Goal: Find contact information: Find contact information

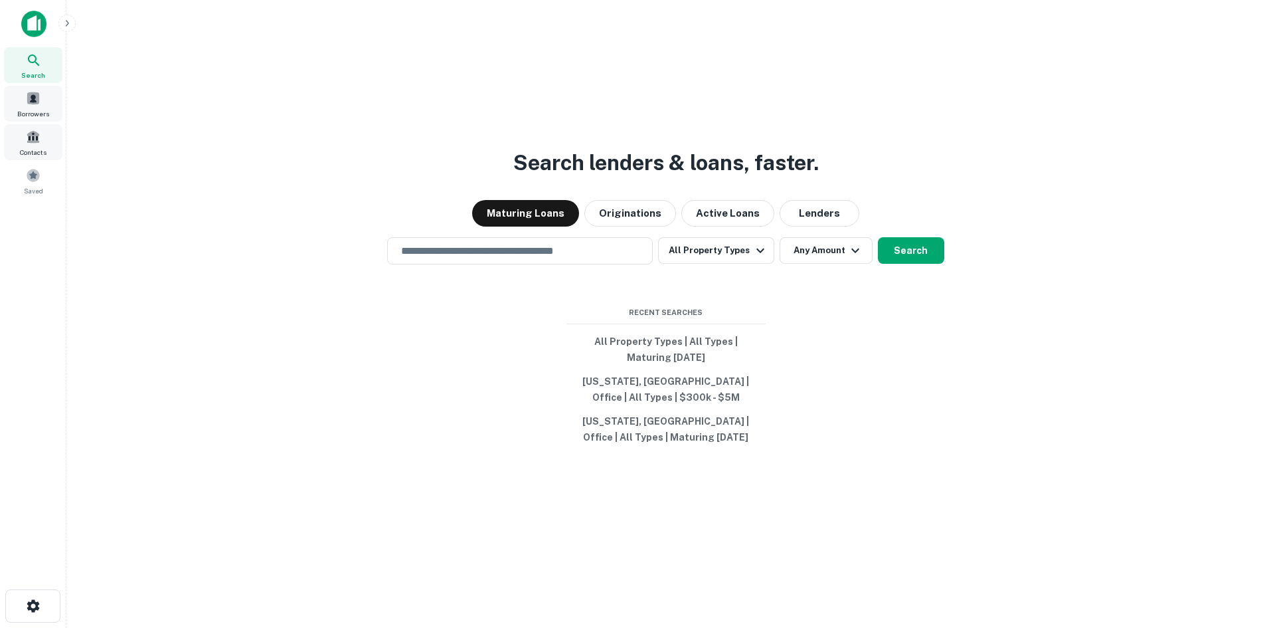
click at [37, 112] on span "Borrowers" at bounding box center [33, 113] width 32 height 11
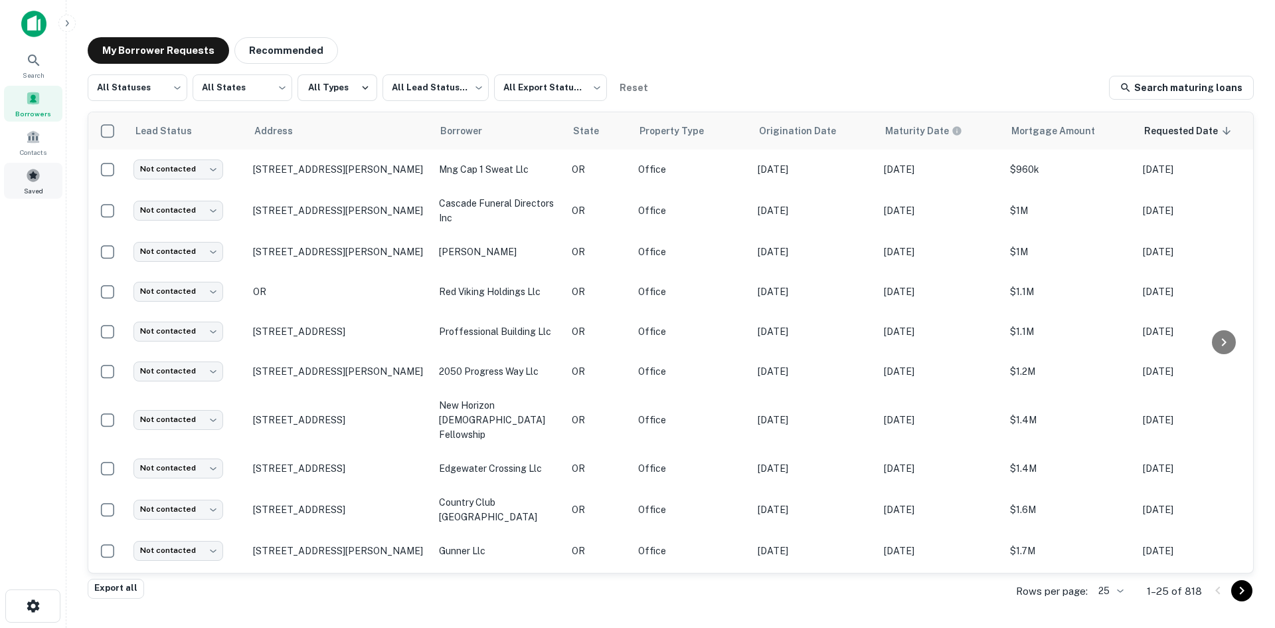
click at [29, 188] on span "Saved" at bounding box center [33, 190] width 19 height 11
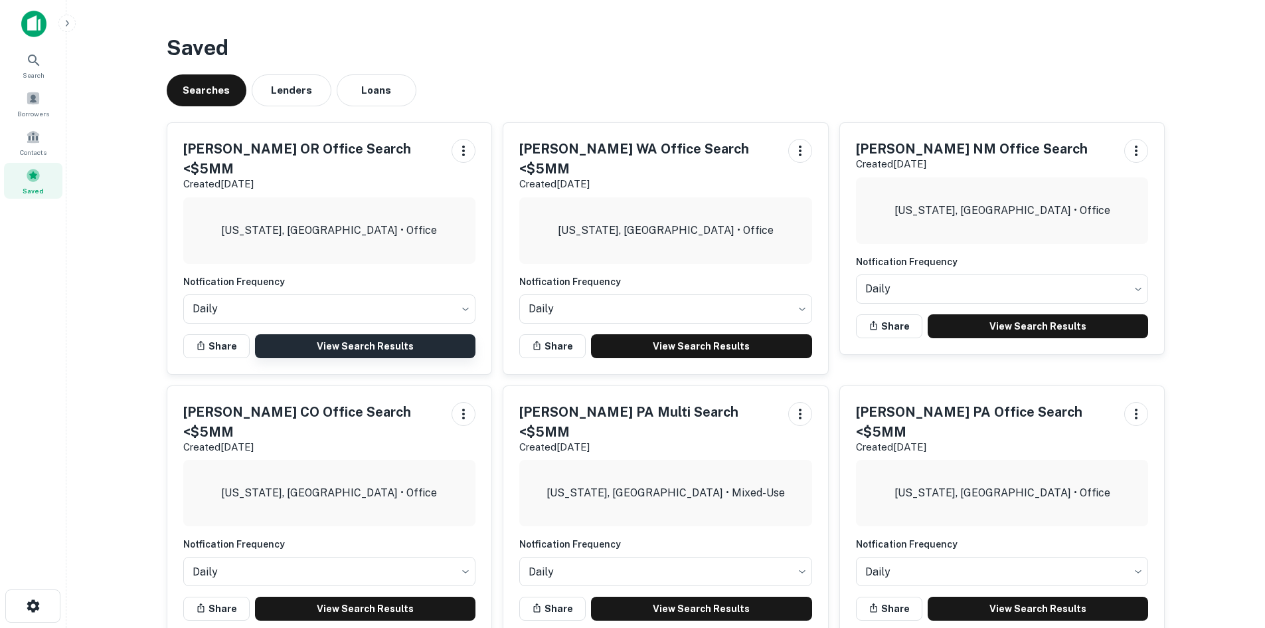
click at [375, 334] on link "View Search Results" at bounding box center [365, 346] width 221 height 24
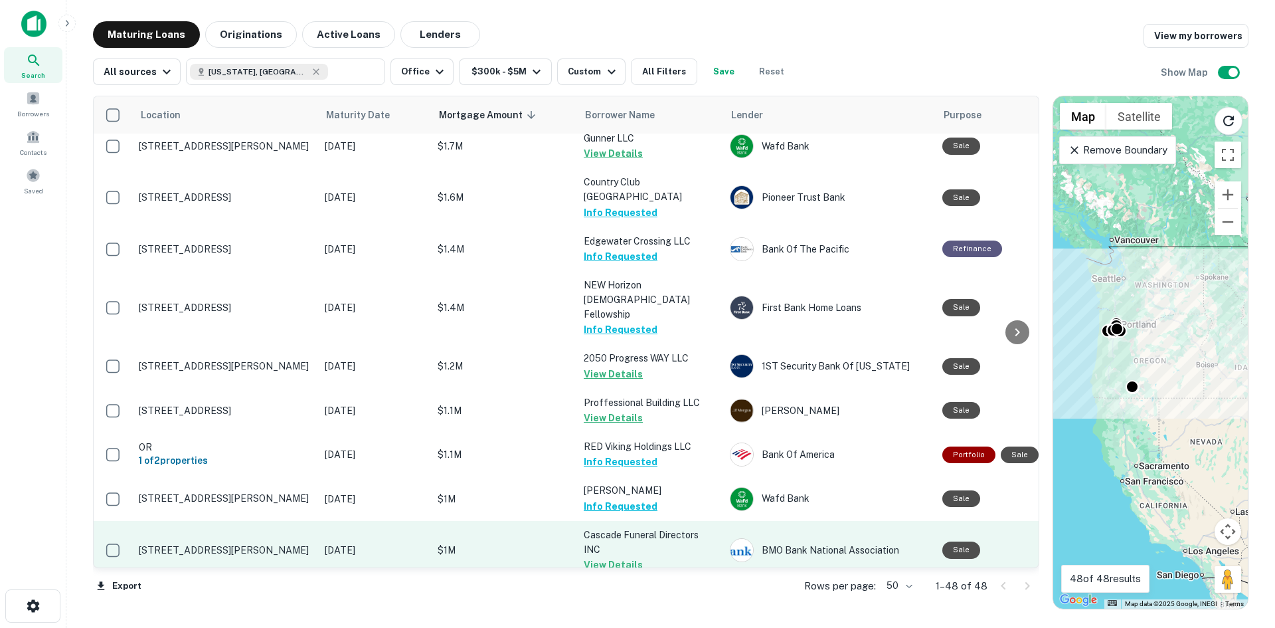
scroll to position [863, 0]
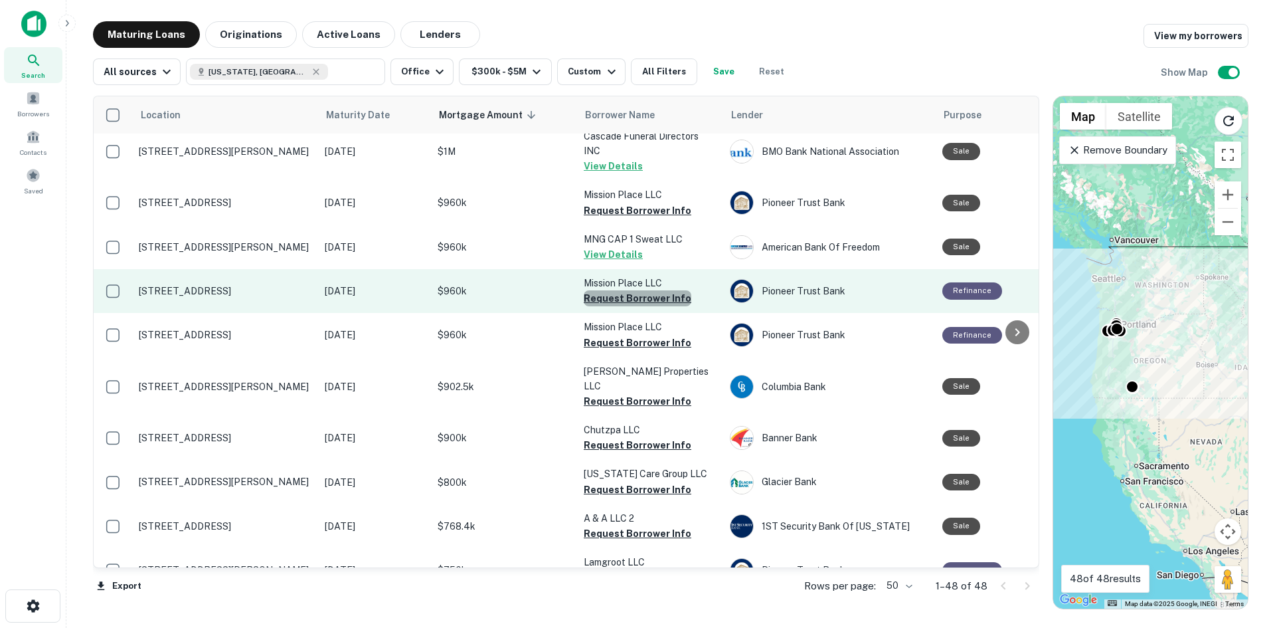
click at [647, 290] on button "Request Borrower Info" at bounding box center [638, 298] width 108 height 16
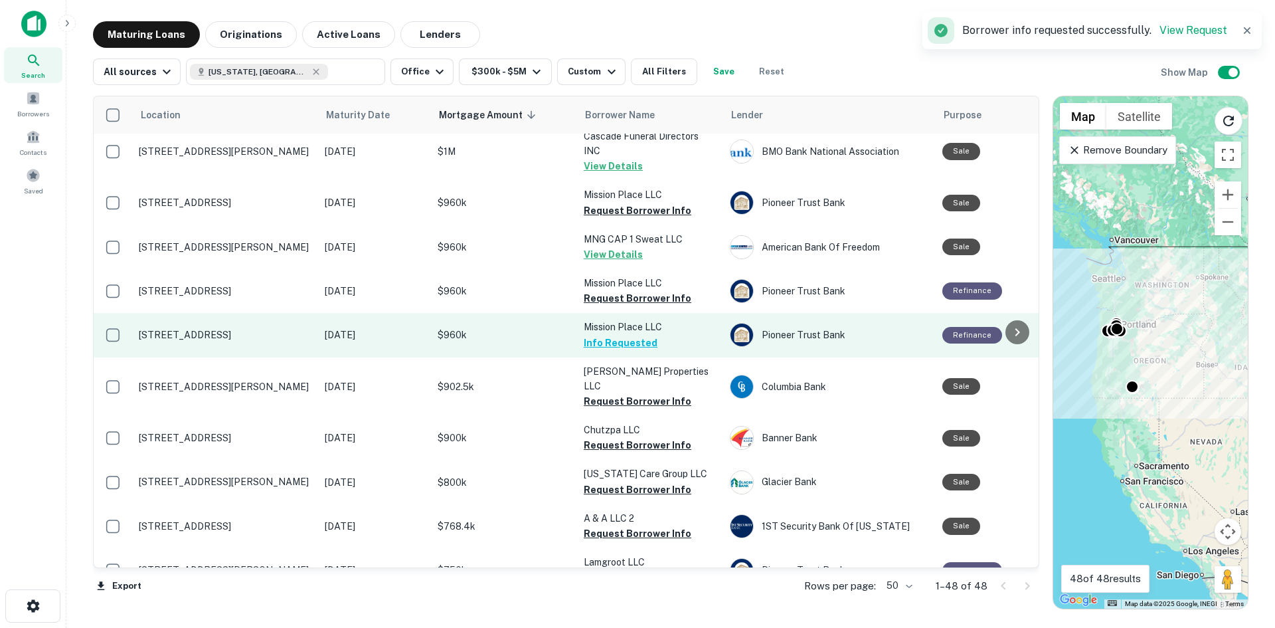
click at [643, 335] on button "Info Requested" at bounding box center [621, 343] width 74 height 16
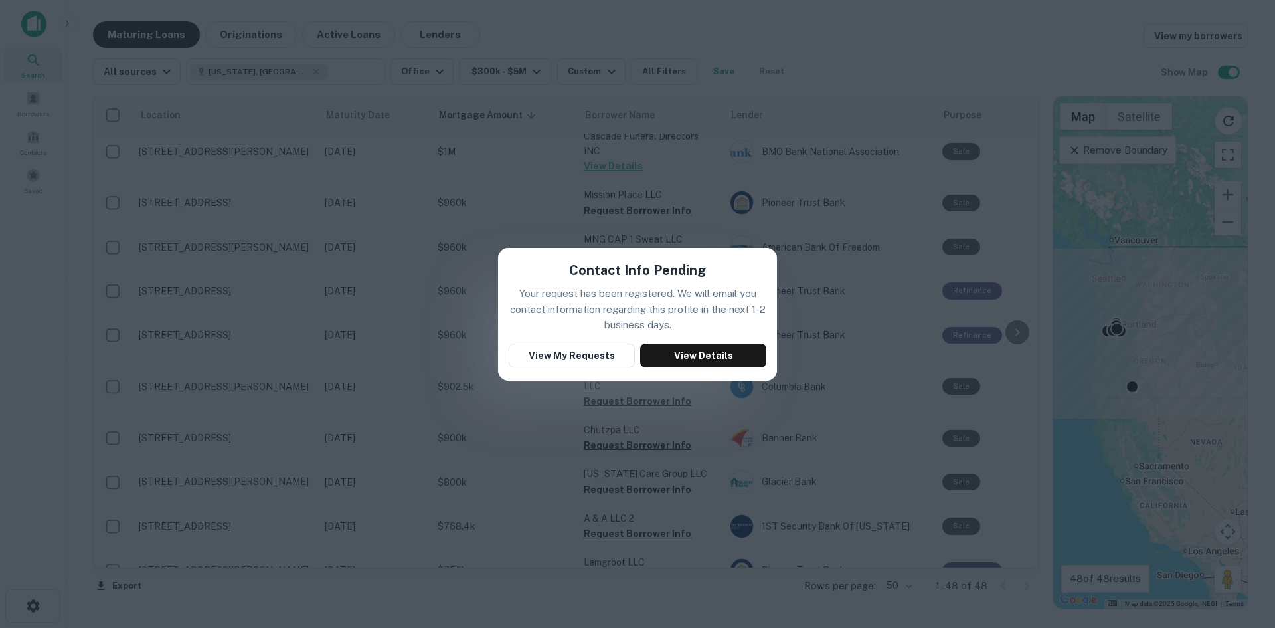
click at [672, 410] on div "Contact Info Pending Your request has been registered. We will email you contac…" at bounding box center [637, 314] width 1275 height 628
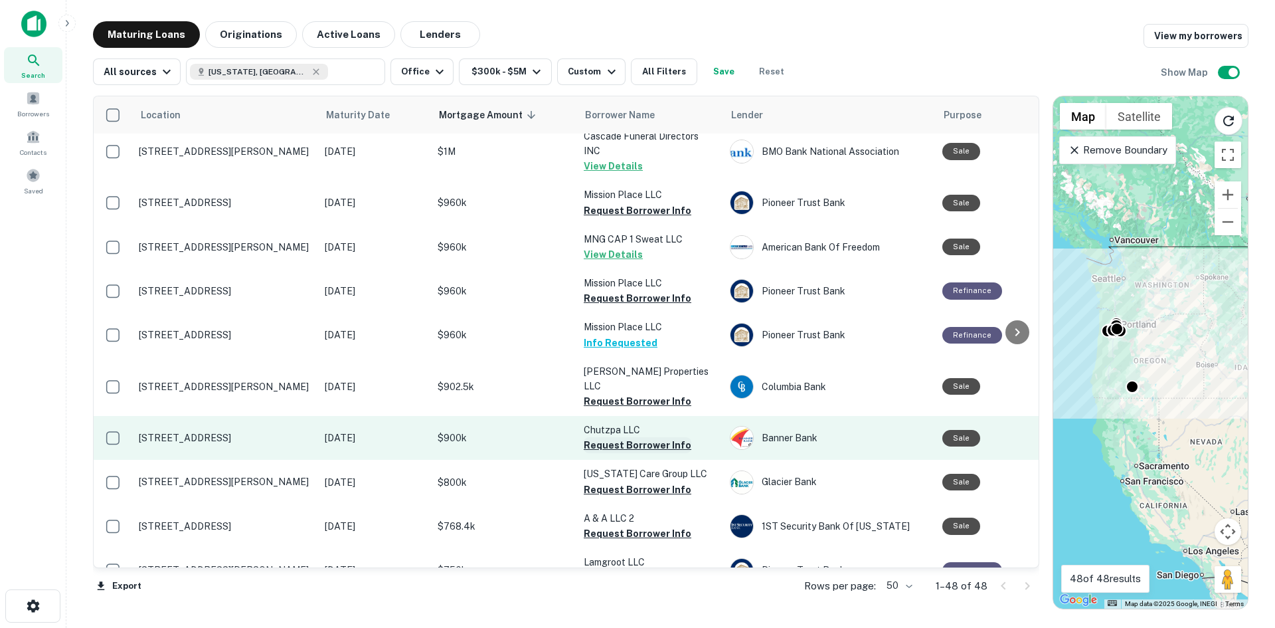
click at [639, 437] on button "Request Borrower Info" at bounding box center [638, 445] width 108 height 16
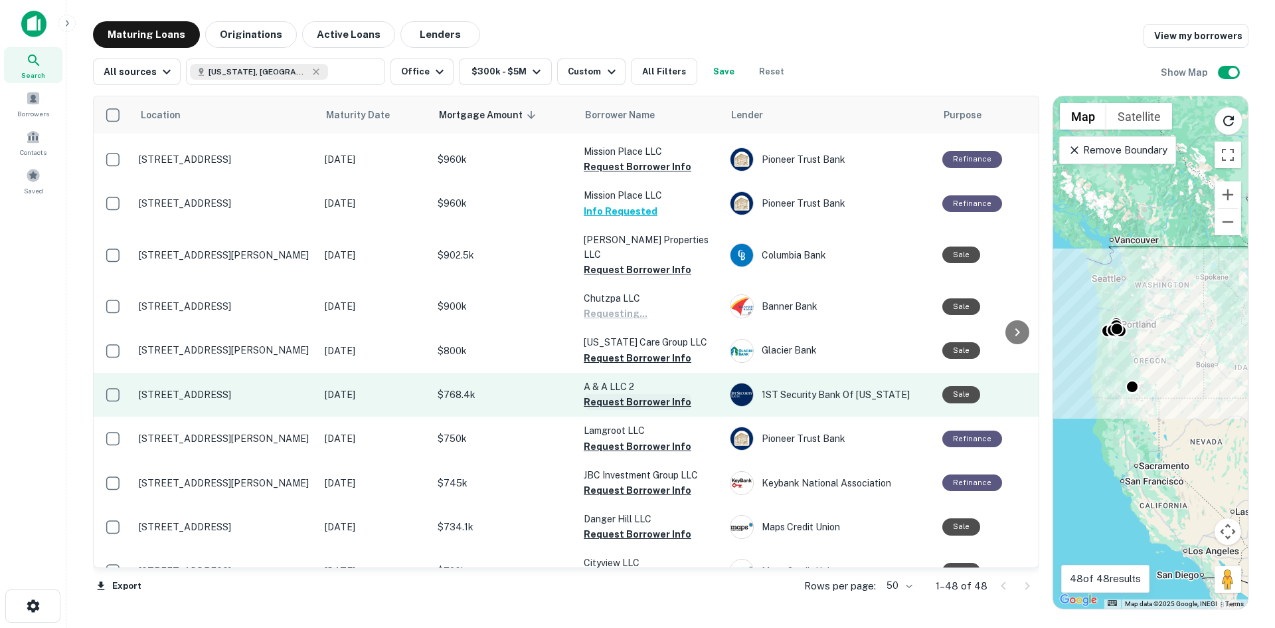
scroll to position [996, 0]
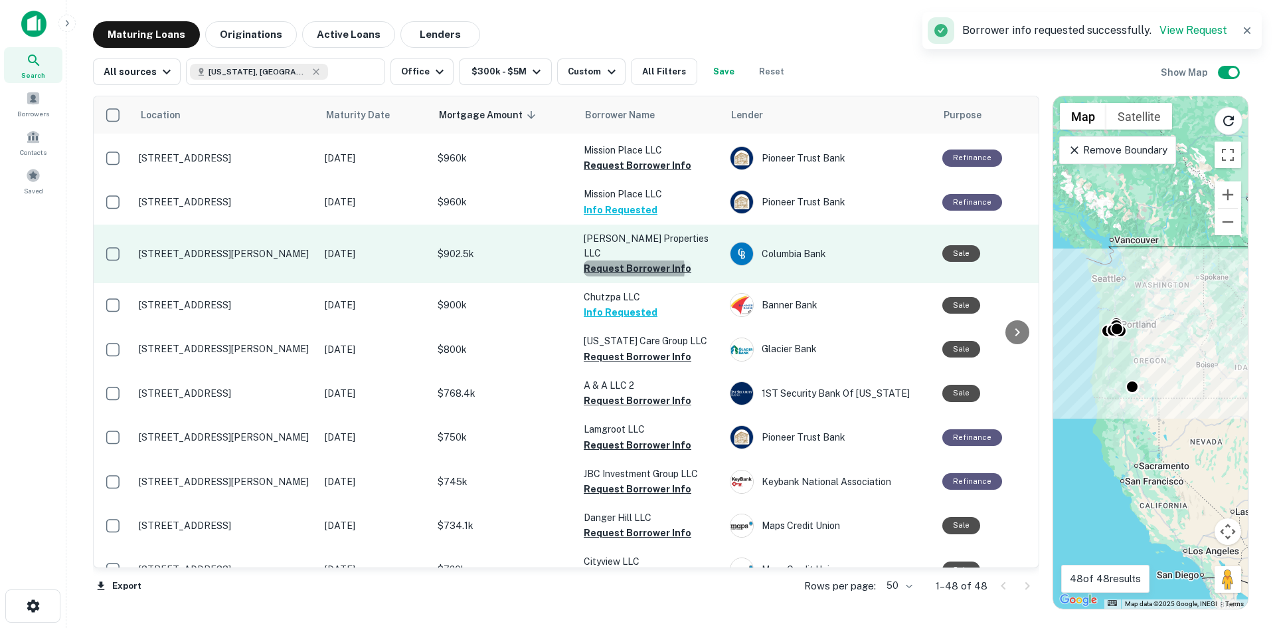
click at [629, 260] on button "Request Borrower Info" at bounding box center [638, 268] width 108 height 16
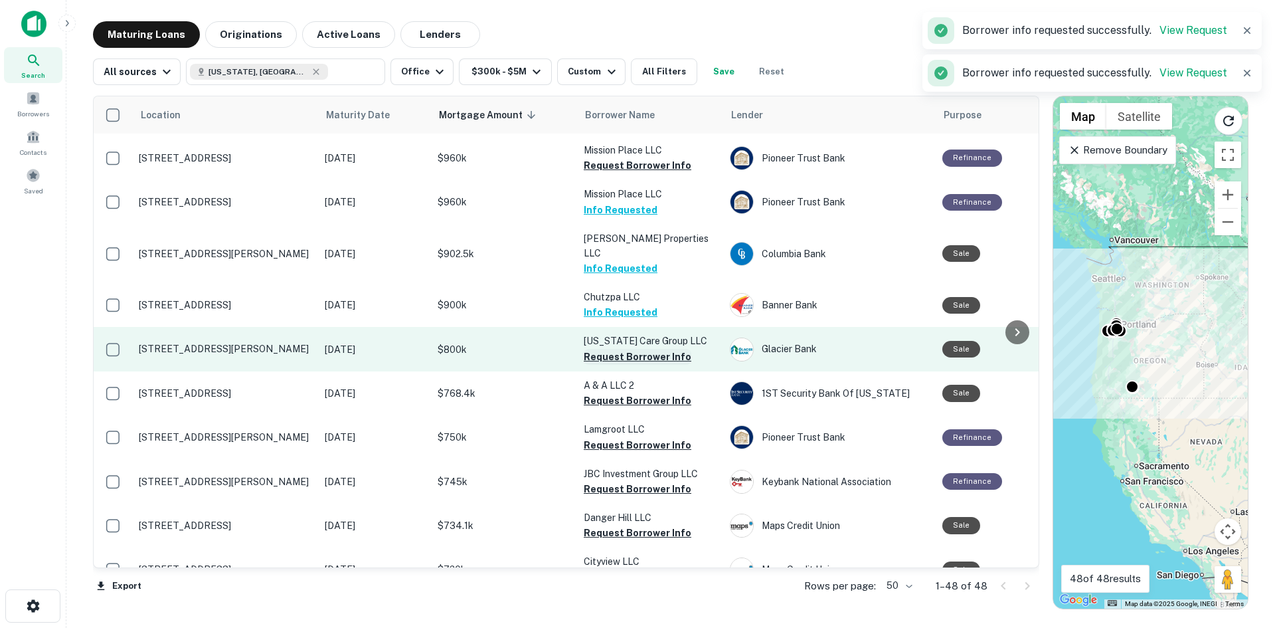
click at [639, 349] on button "Request Borrower Info" at bounding box center [638, 357] width 108 height 16
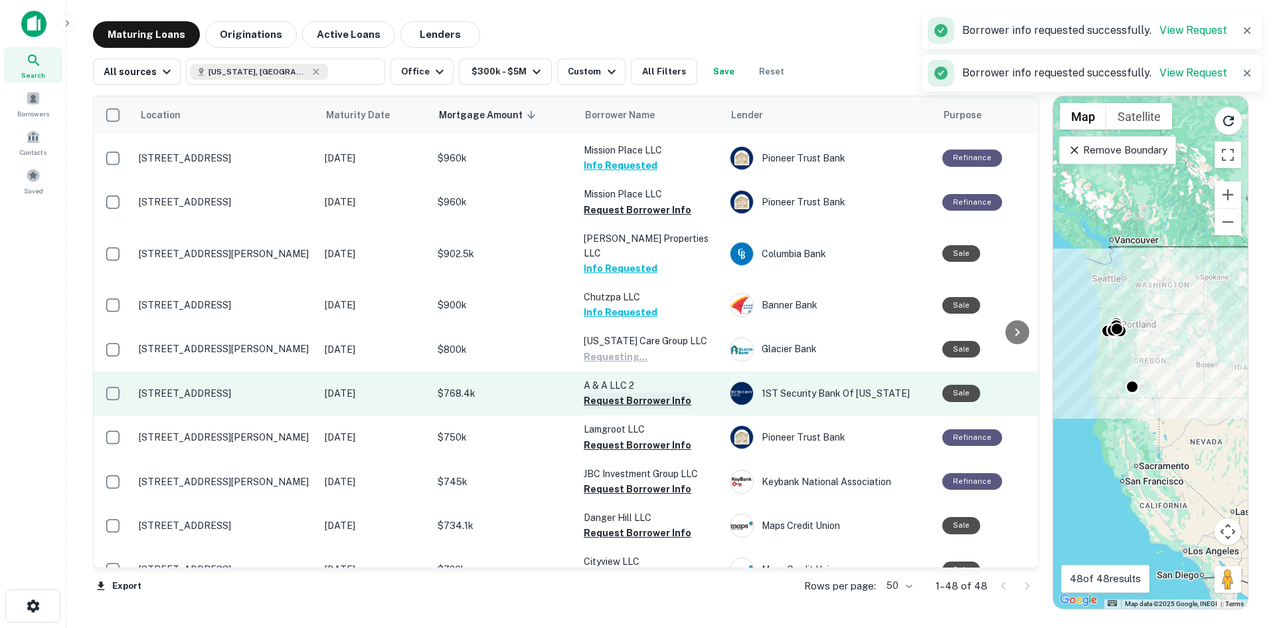
click at [630, 392] on button "Request Borrower Info" at bounding box center [638, 400] width 108 height 16
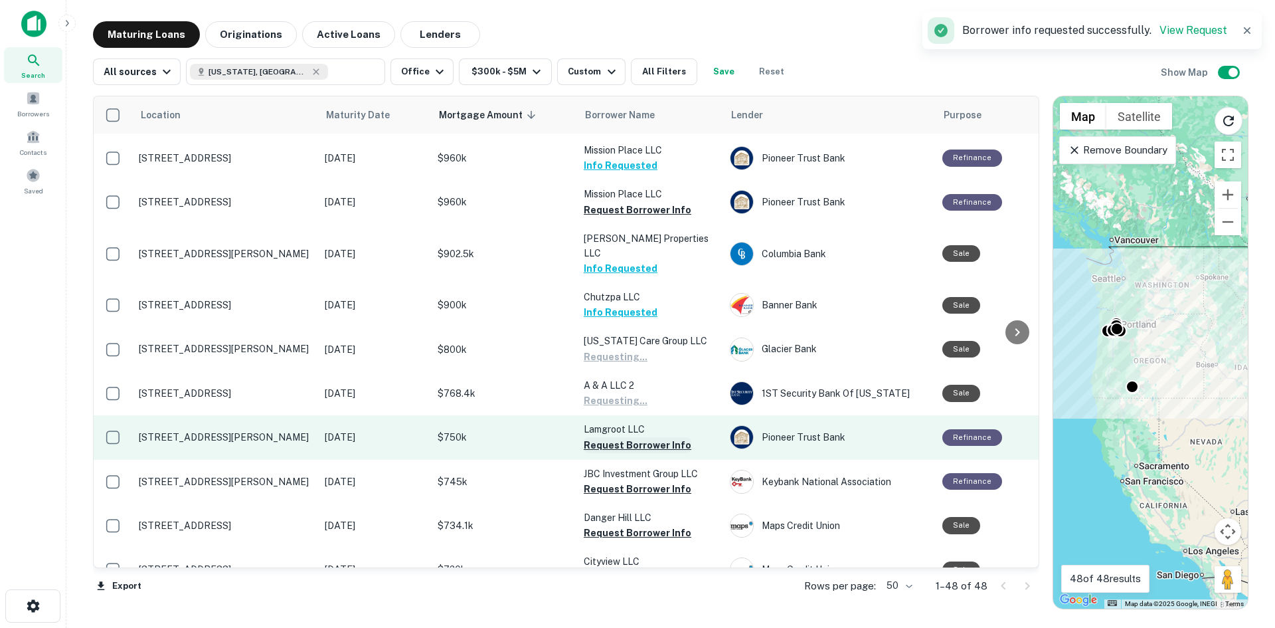
click at [633, 437] on button "Request Borrower Info" at bounding box center [638, 445] width 108 height 16
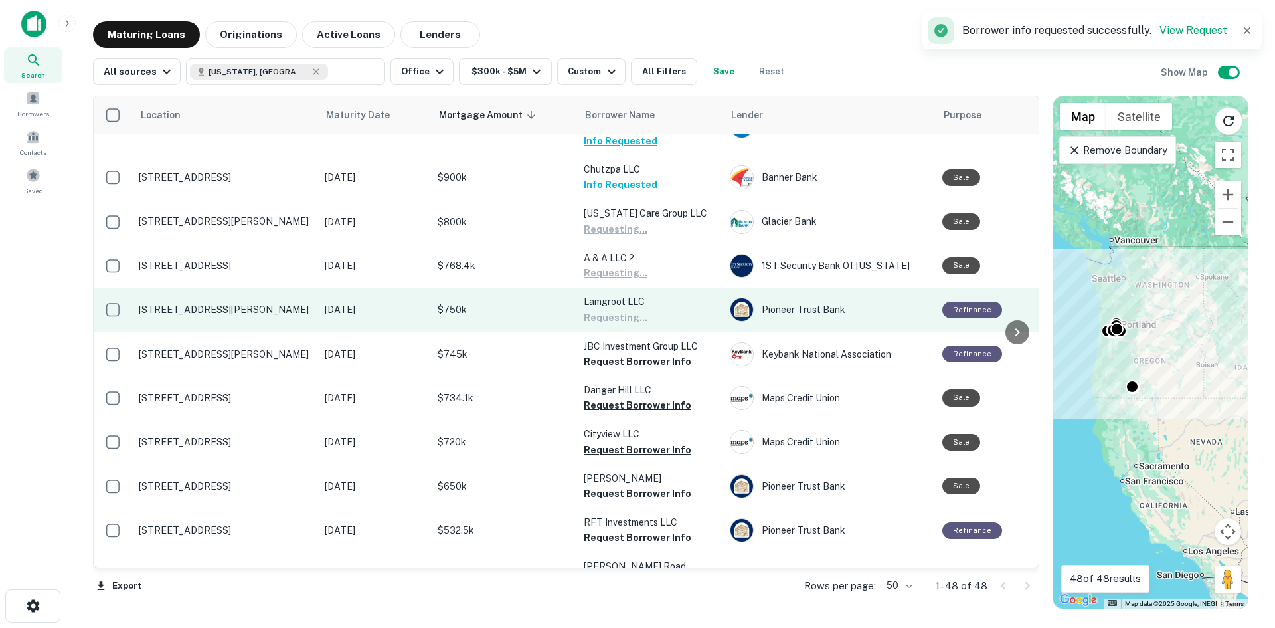
scroll to position [1129, 0]
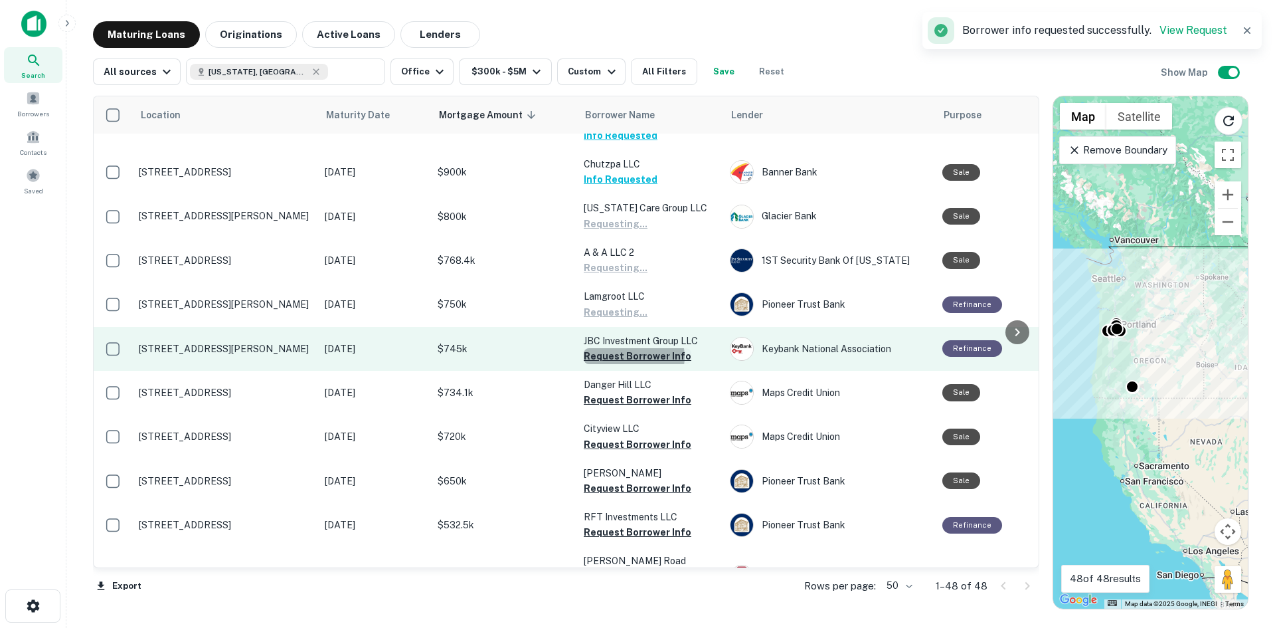
click at [632, 348] on button "Request Borrower Info" at bounding box center [638, 356] width 108 height 16
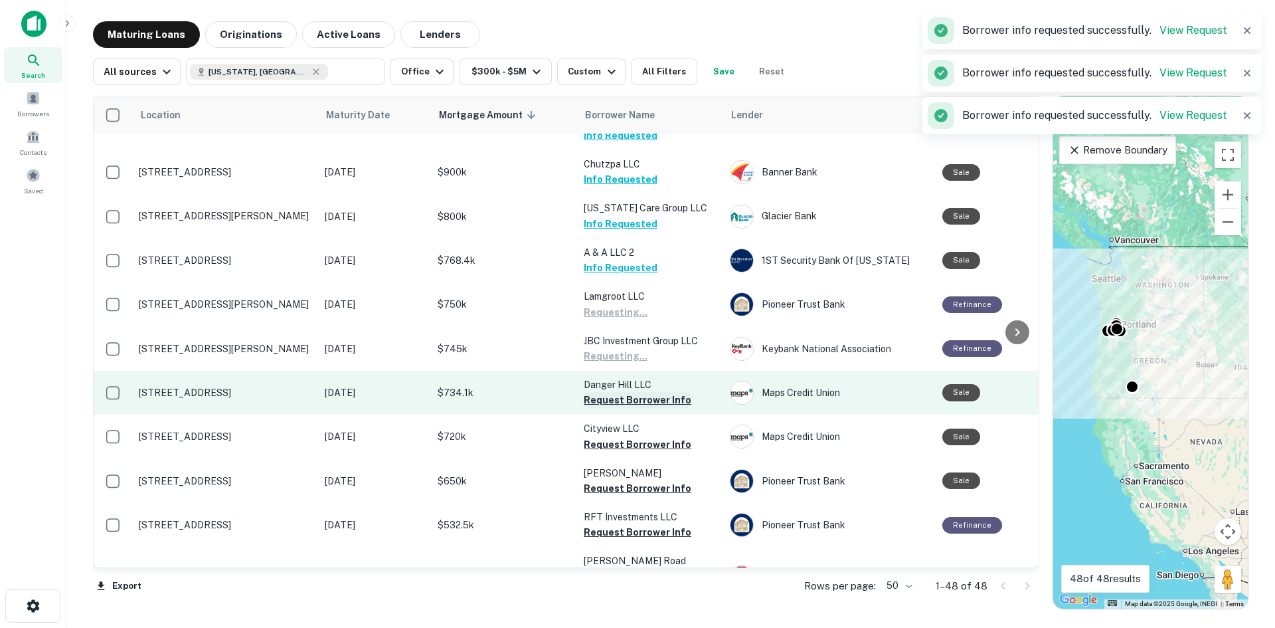
click at [630, 392] on button "Request Borrower Info" at bounding box center [638, 400] width 108 height 16
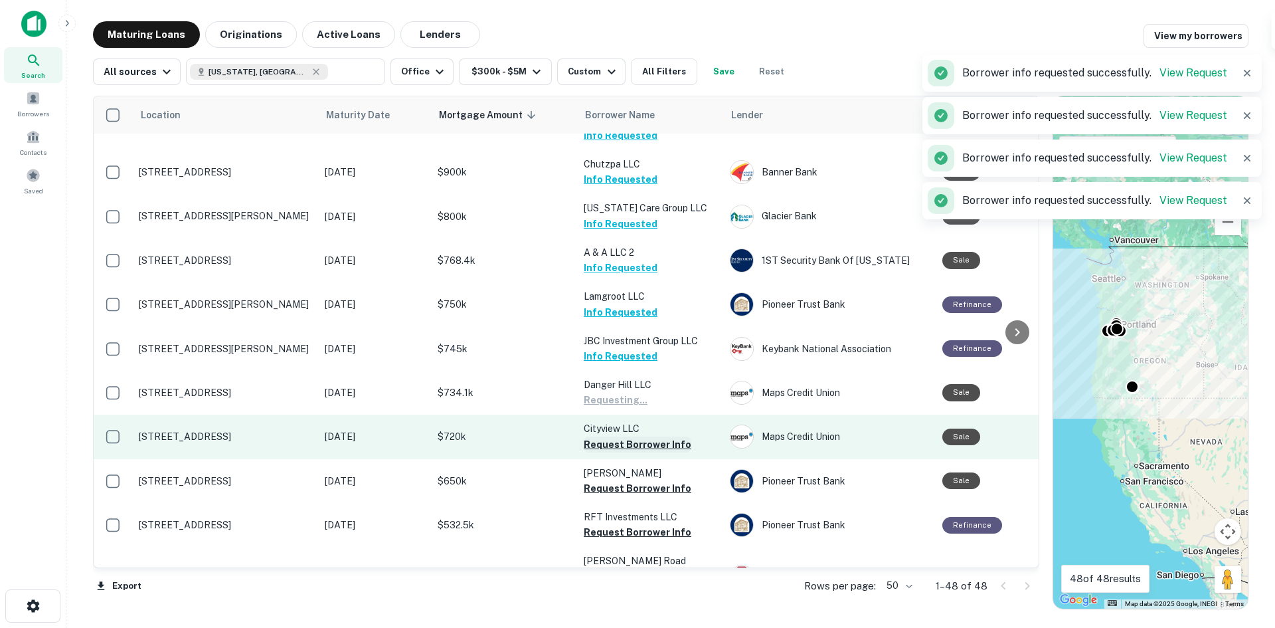
click at [619, 436] on button "Request Borrower Info" at bounding box center [638, 444] width 108 height 16
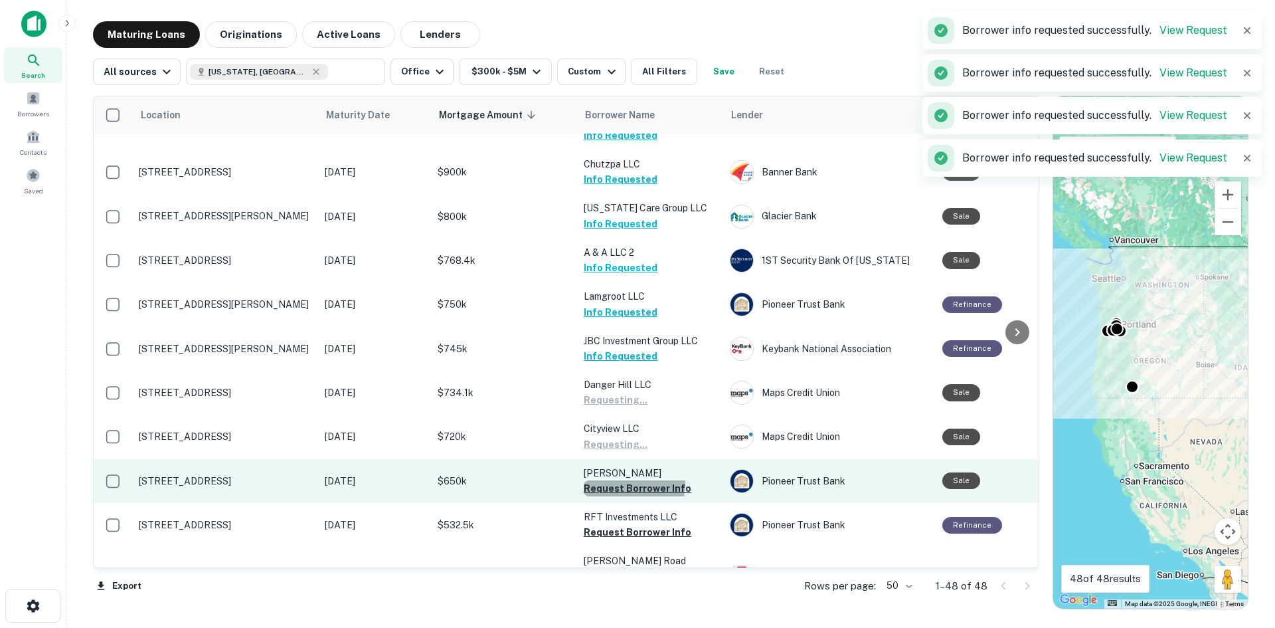
click at [614, 480] on button "Request Borrower Info" at bounding box center [638, 488] width 108 height 16
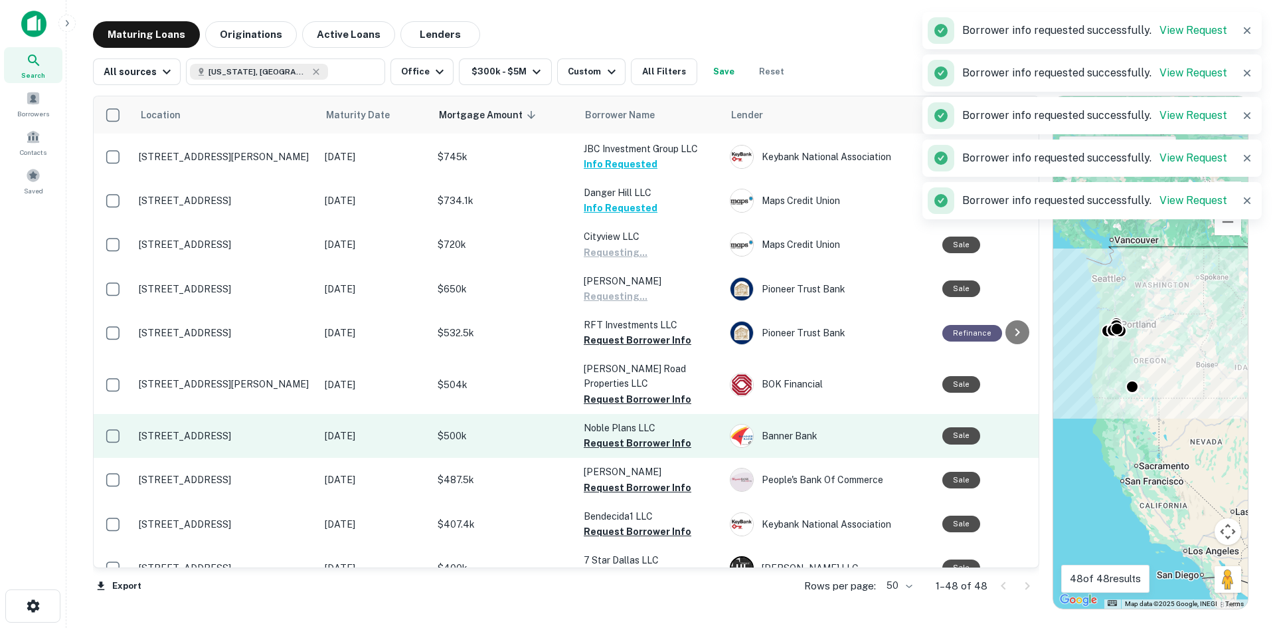
scroll to position [1328, 0]
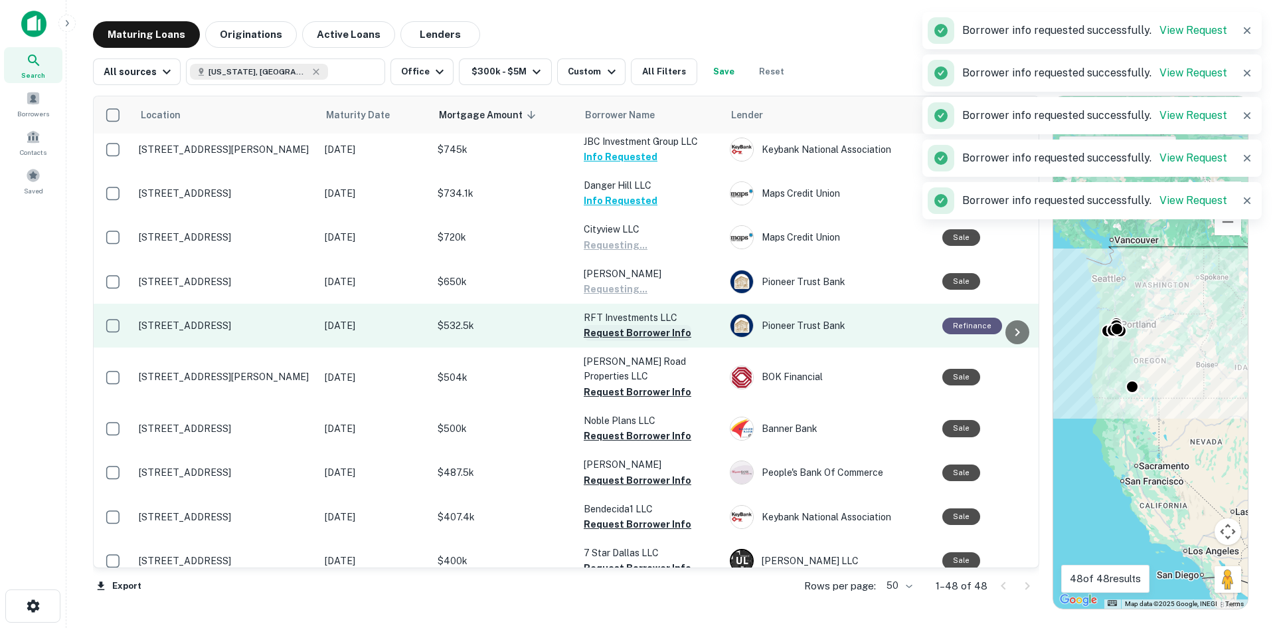
click at [605, 325] on button "Request Borrower Info" at bounding box center [638, 333] width 108 height 16
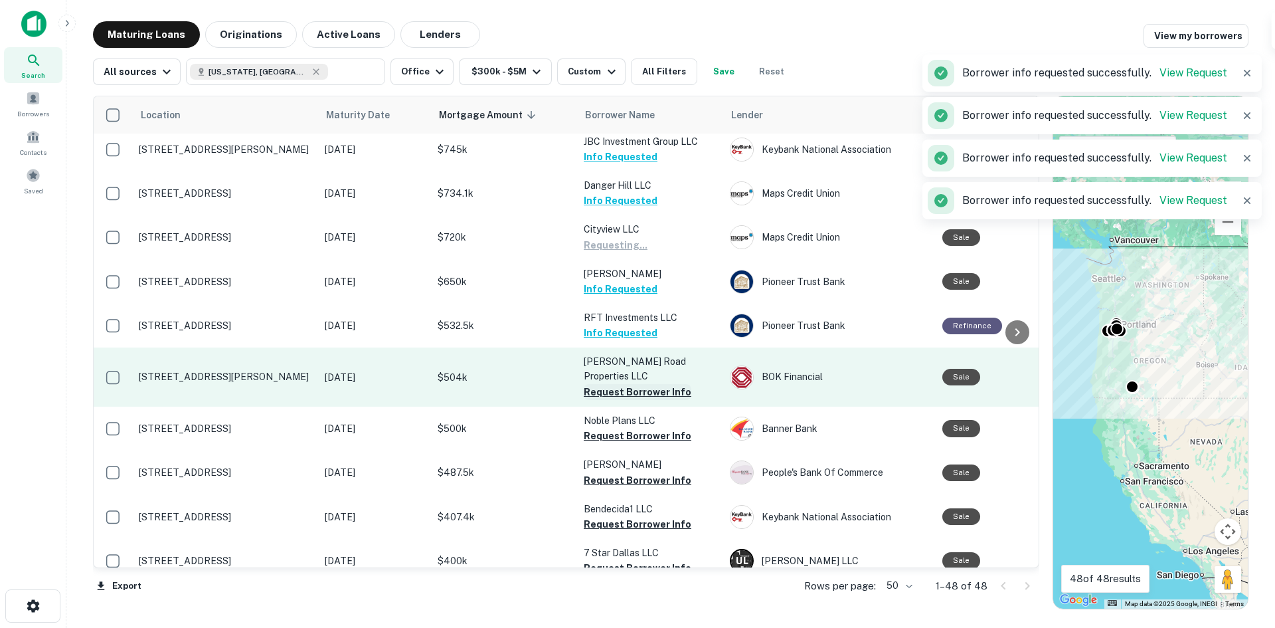
click at [610, 384] on button "Request Borrower Info" at bounding box center [638, 392] width 108 height 16
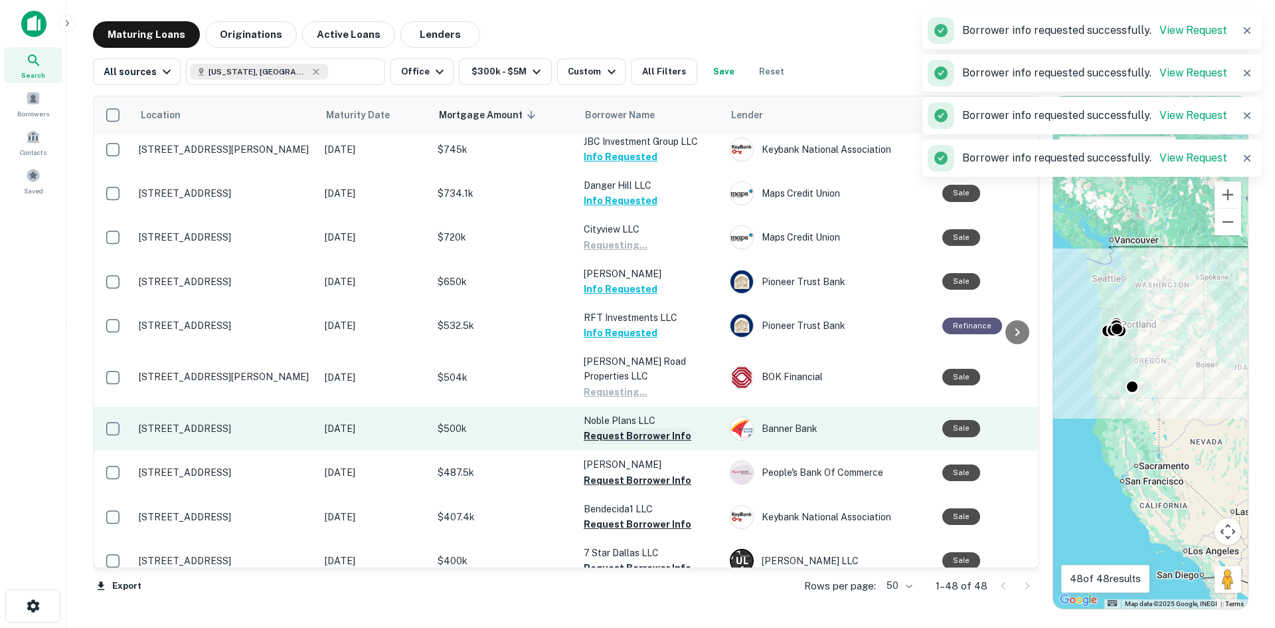
click at [612, 428] on button "Request Borrower Info" at bounding box center [638, 436] width 108 height 16
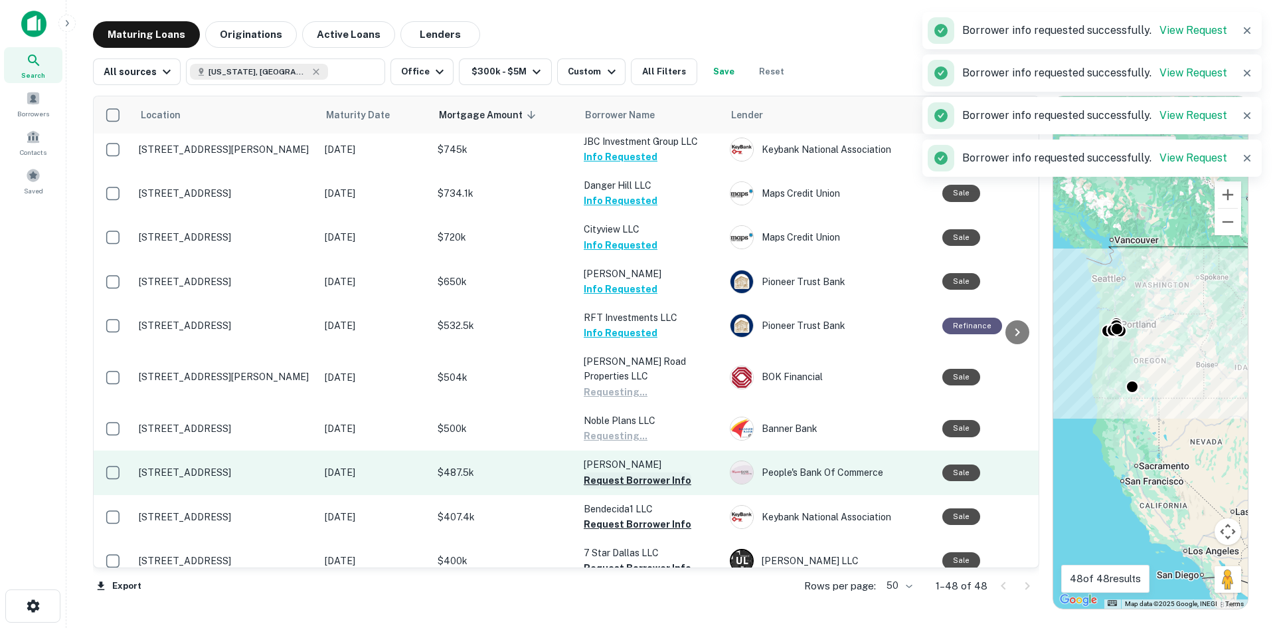
click at [608, 472] on button "Request Borrower Info" at bounding box center [638, 480] width 108 height 16
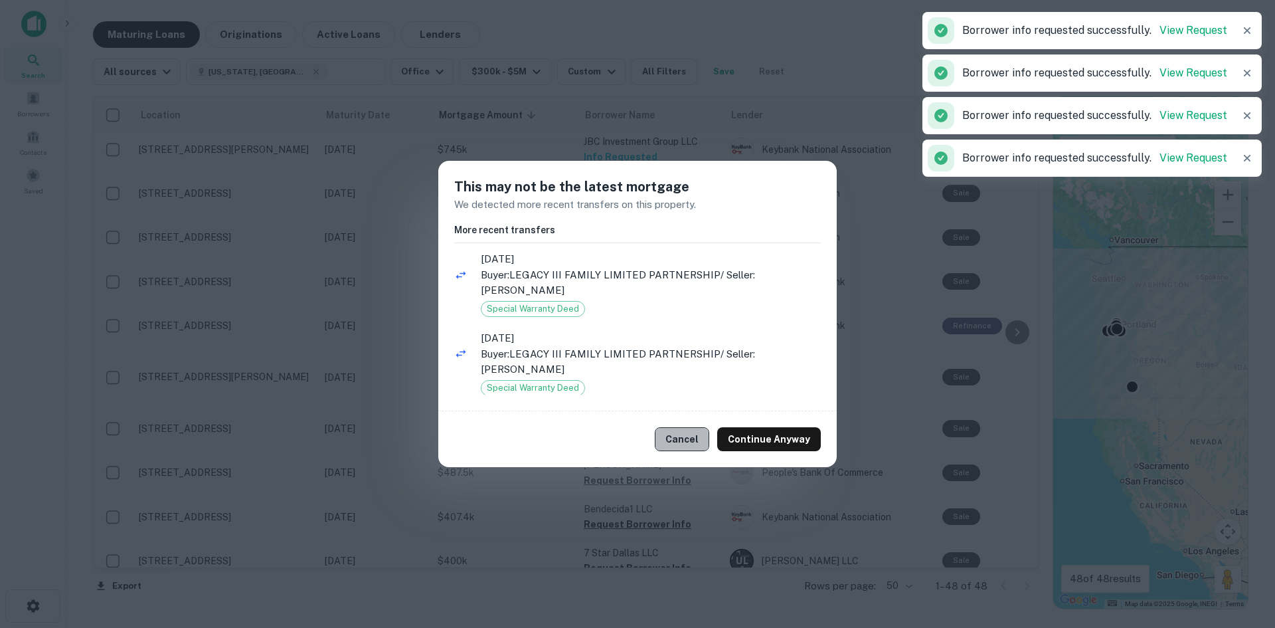
click at [672, 433] on button "Cancel" at bounding box center [682, 439] width 54 height 24
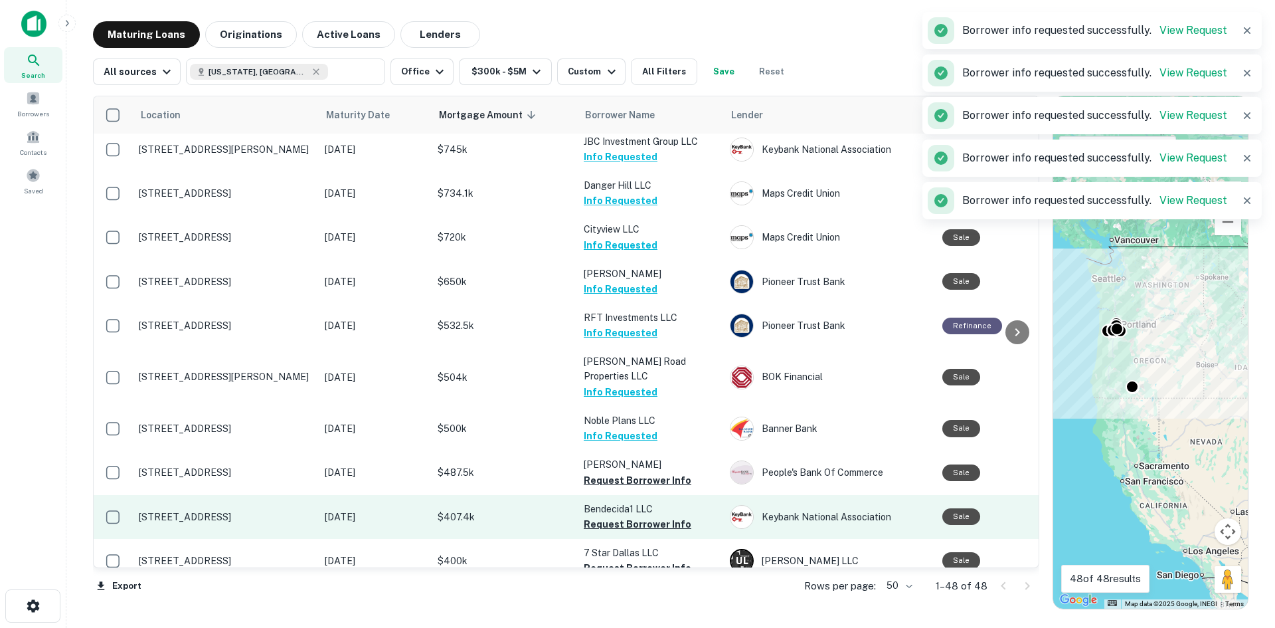
click at [622, 516] on button "Request Borrower Info" at bounding box center [638, 524] width 108 height 16
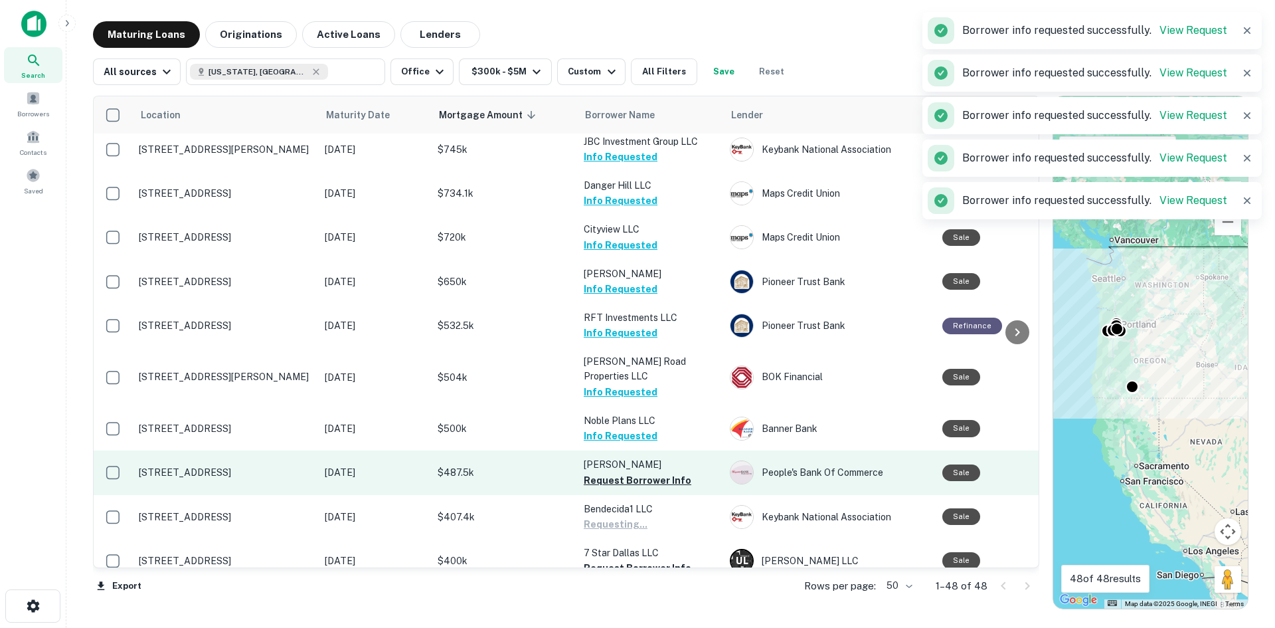
scroll to position [1461, 0]
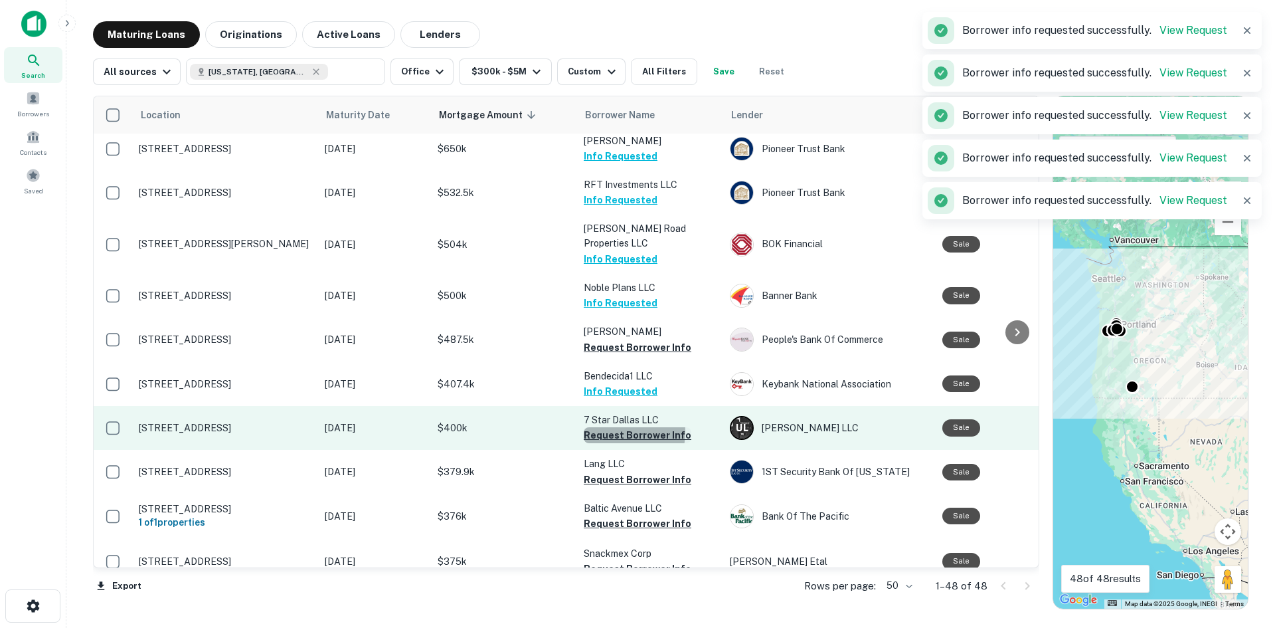
click at [614, 427] on button "Request Borrower Info" at bounding box center [638, 435] width 108 height 16
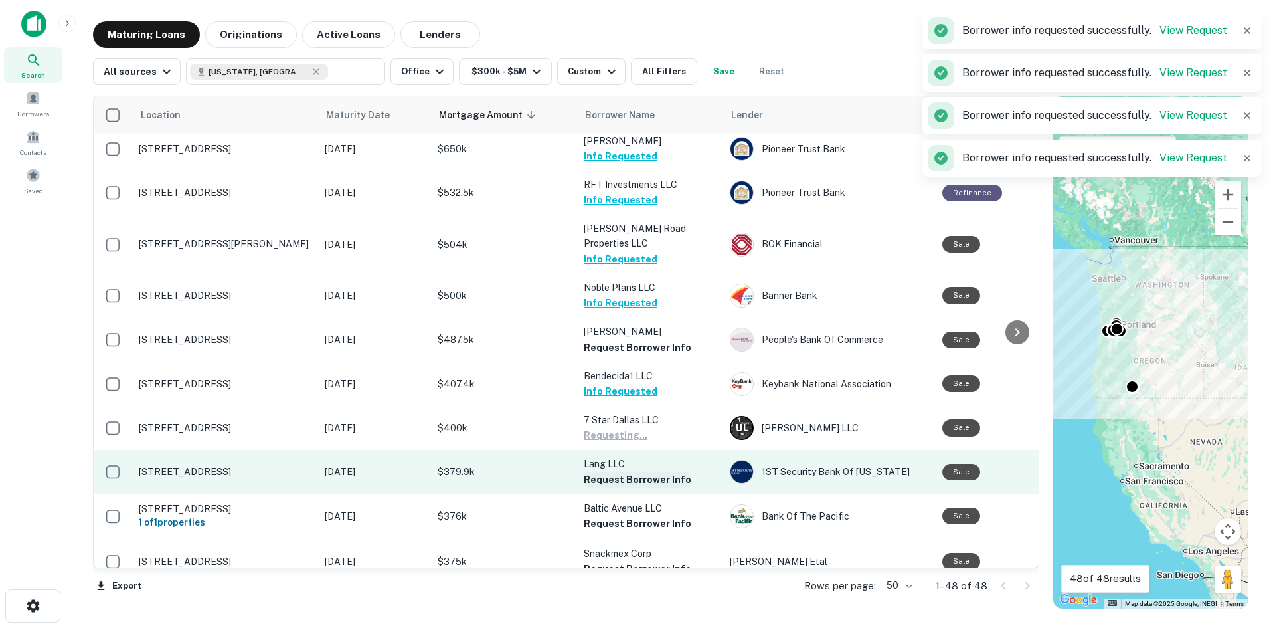
click at [621, 471] on button "Request Borrower Info" at bounding box center [638, 479] width 108 height 16
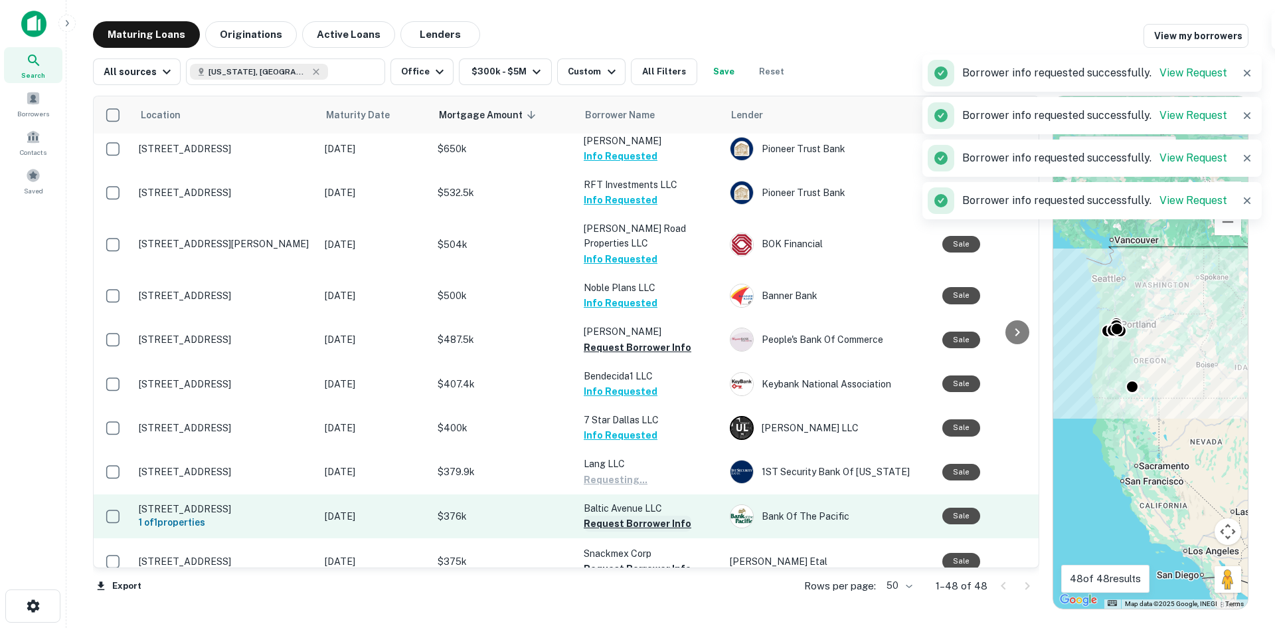
click at [623, 515] on button "Request Borrower Info" at bounding box center [638, 523] width 108 height 16
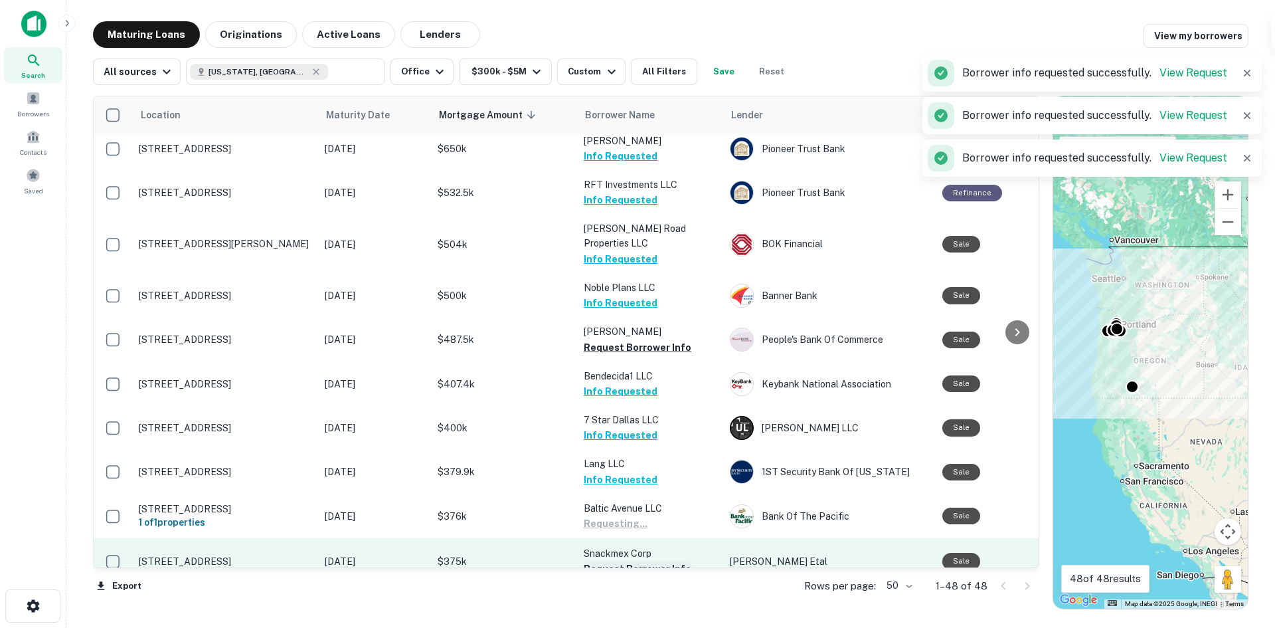
click at [630, 560] on button "Request Borrower Info" at bounding box center [638, 568] width 108 height 16
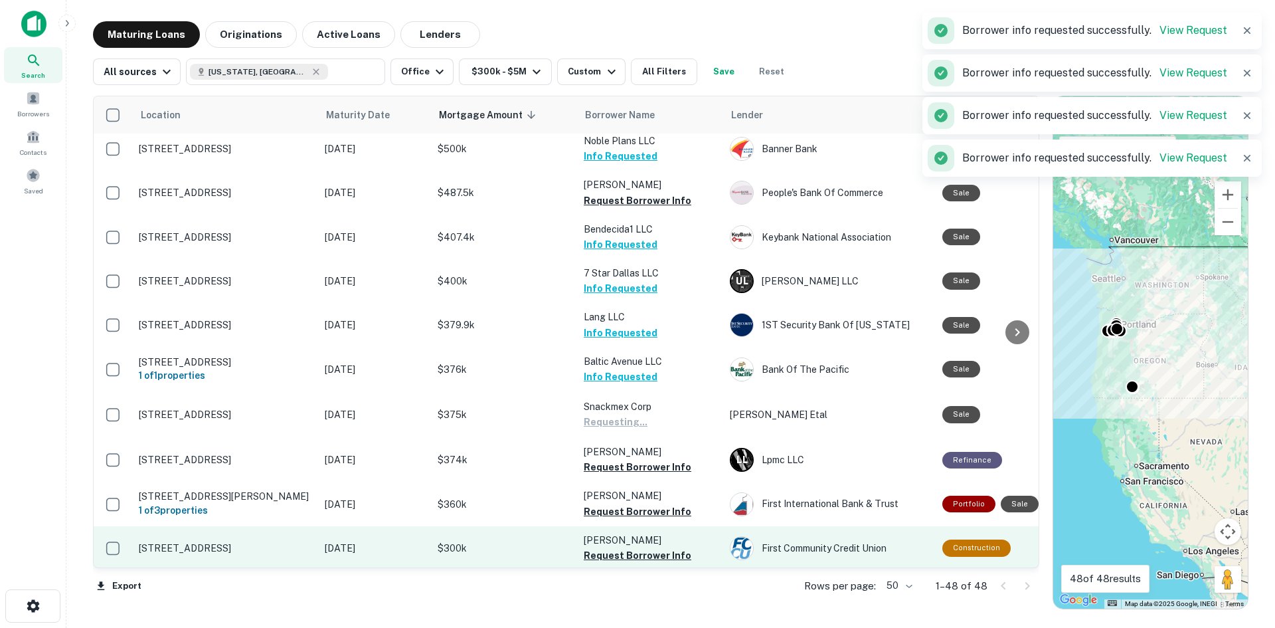
scroll to position [1725, 0]
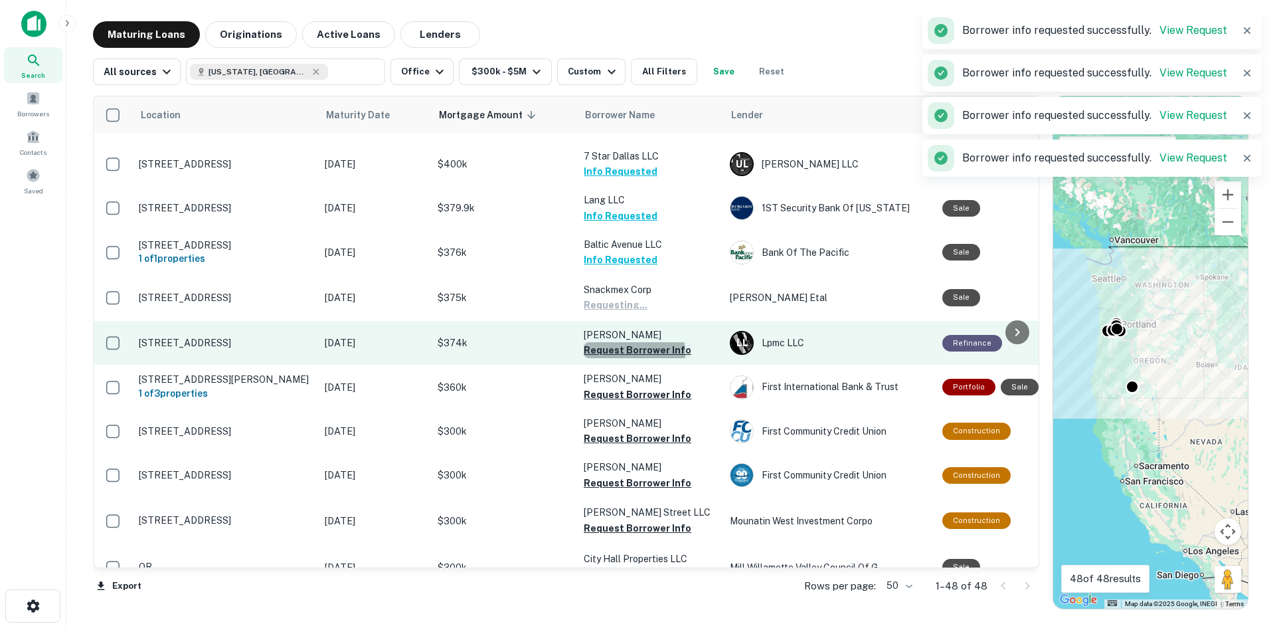
click at [614, 342] on button "Request Borrower Info" at bounding box center [638, 350] width 108 height 16
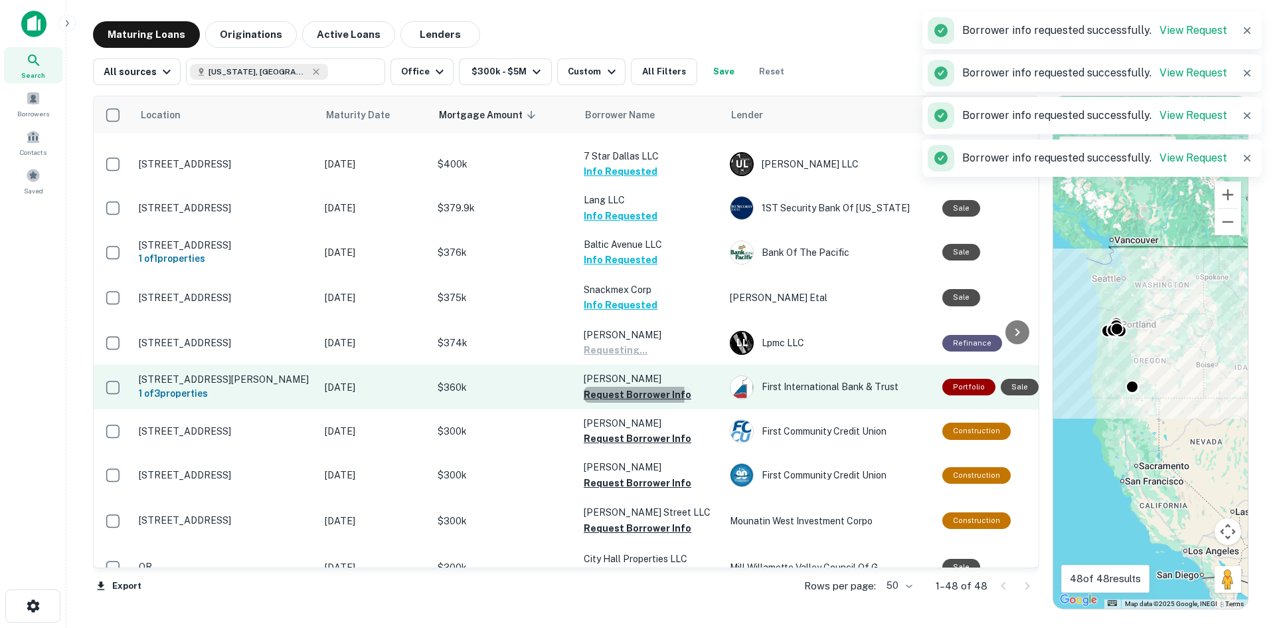
click at [621, 386] on button "Request Borrower Info" at bounding box center [638, 394] width 108 height 16
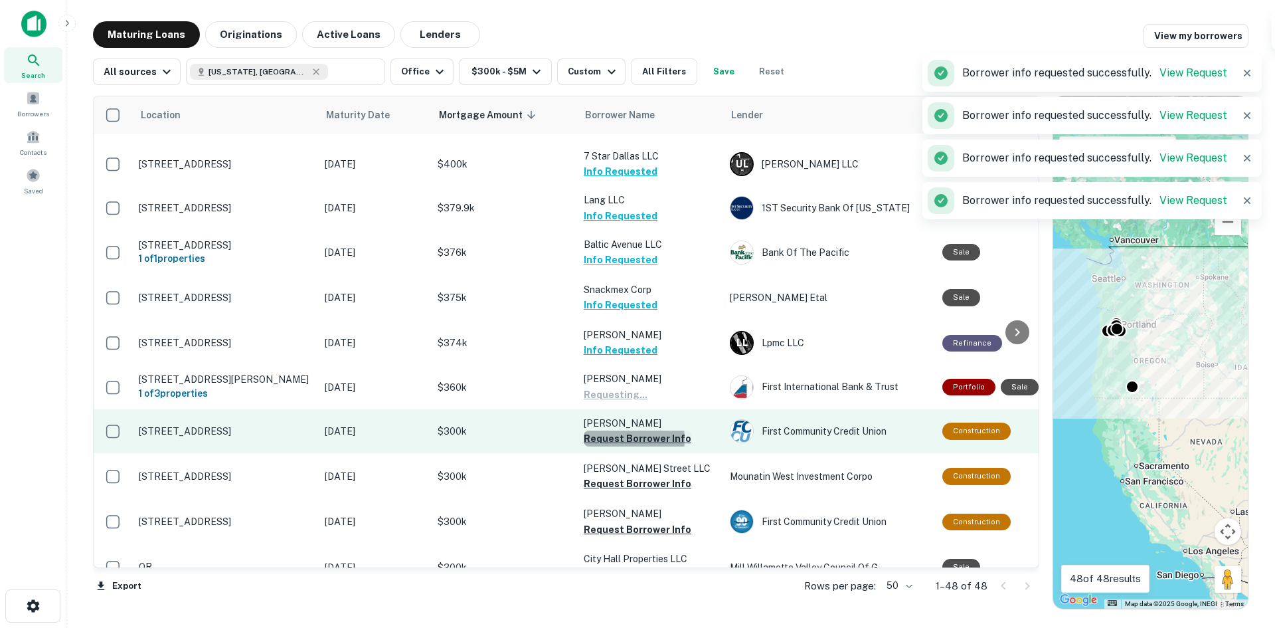
click at [620, 430] on button "Request Borrower Info" at bounding box center [638, 438] width 108 height 16
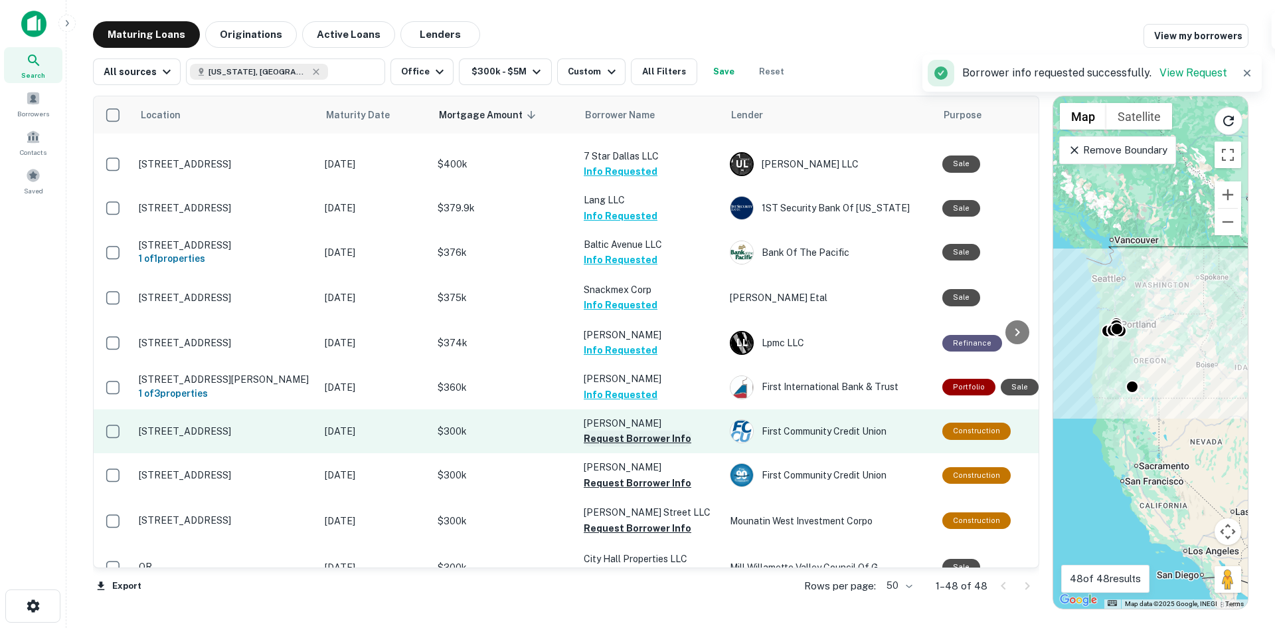
click at [616, 430] on button "Request Borrower Info" at bounding box center [638, 438] width 108 height 16
